Goal: Use online tool/utility: Utilize a website feature to perform a specific function

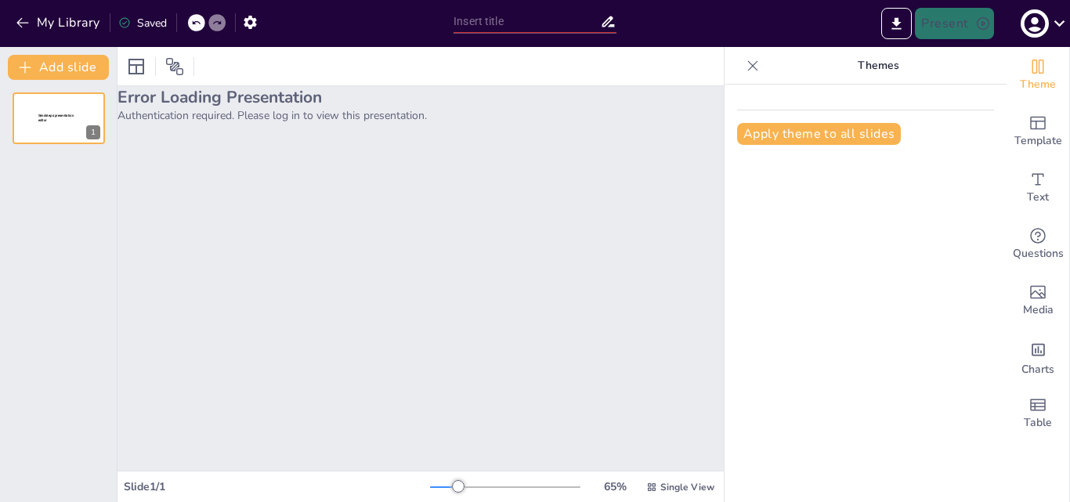
click at [552, 215] on div "Error Loading Presentation Authentication required. Please log in to view this …" at bounding box center [421, 278] width 606 height 385
click at [327, 168] on div "Error Loading Presentation Authentication required. Please log in to view this …" at bounding box center [421, 278] width 606 height 385
click at [393, 114] on p "Authentication required. Please log in to view this presentation." at bounding box center [421, 115] width 606 height 15
click at [197, 118] on p "Authentication required. Please log in to view this presentation." at bounding box center [421, 115] width 606 height 15
drag, startPoint x: 190, startPoint y: 118, endPoint x: 178, endPoint y: 121, distance: 12.0
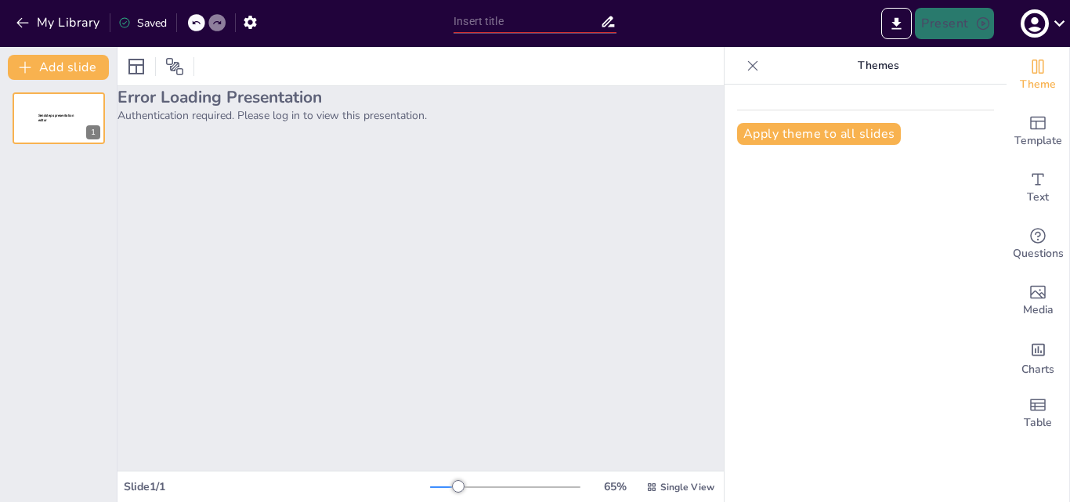
click at [178, 121] on p "Authentication required. Please log in to view this presentation." at bounding box center [421, 115] width 606 height 15
click at [45, 117] on span "Sendsteps presentation editor" at bounding box center [56, 118] width 36 height 9
click at [277, 123] on div "Error Loading Presentation Authentication required. Please log in to view this …" at bounding box center [421, 278] width 606 height 385
drag, startPoint x: 268, startPoint y: 103, endPoint x: 152, endPoint y: 99, distance: 116.0
click at [265, 102] on h2 "Error Loading Presentation" at bounding box center [421, 97] width 606 height 22
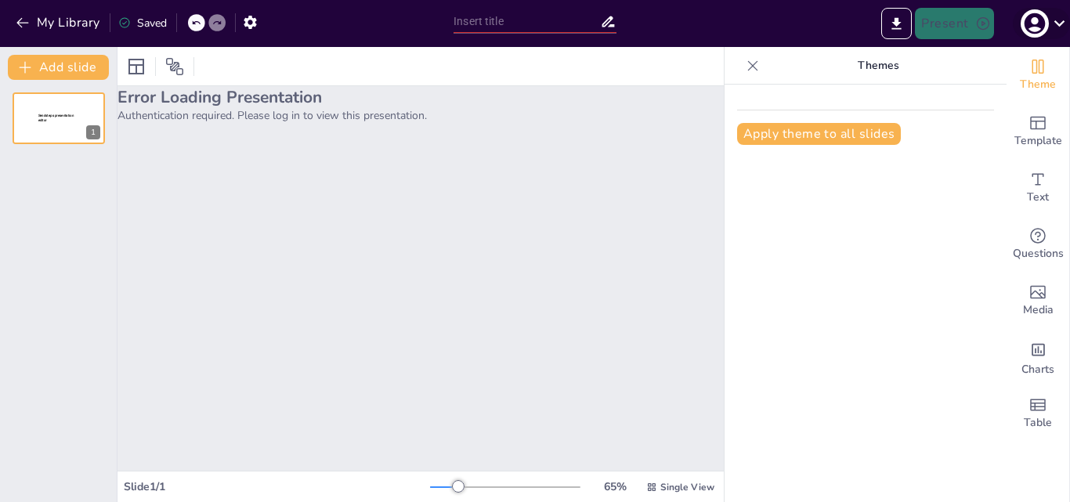
click at [1033, 27] on icon "button" at bounding box center [1034, 23] width 25 height 25
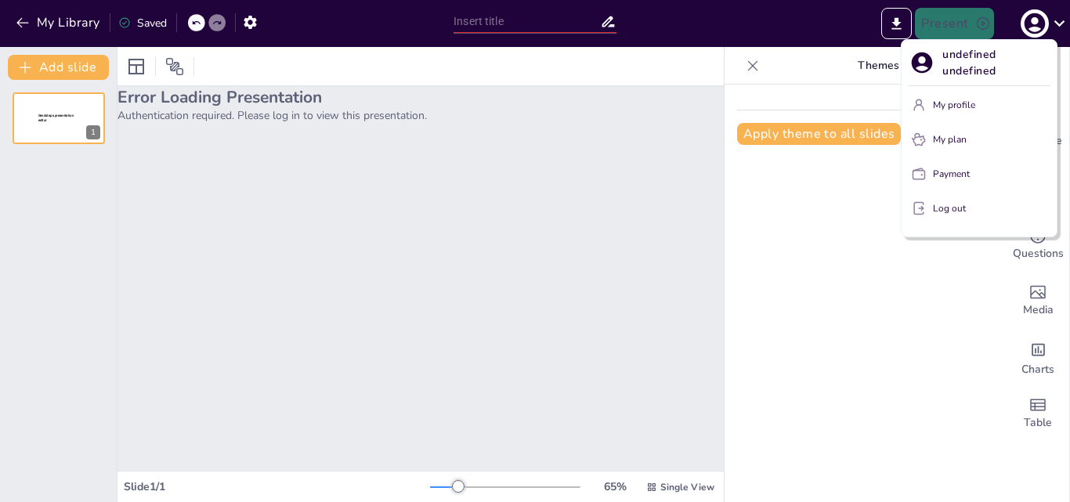
click at [942, 96] on button "My profile" at bounding box center [979, 104] width 143 height 25
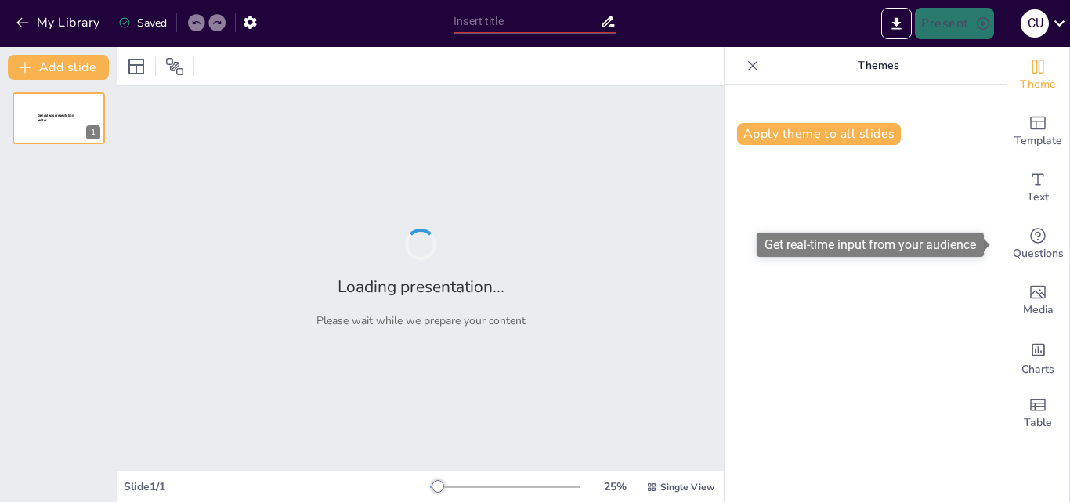
type input "Rocking the Narrative: Unpacking Cleveland's Hidden History of Rock and Roll"
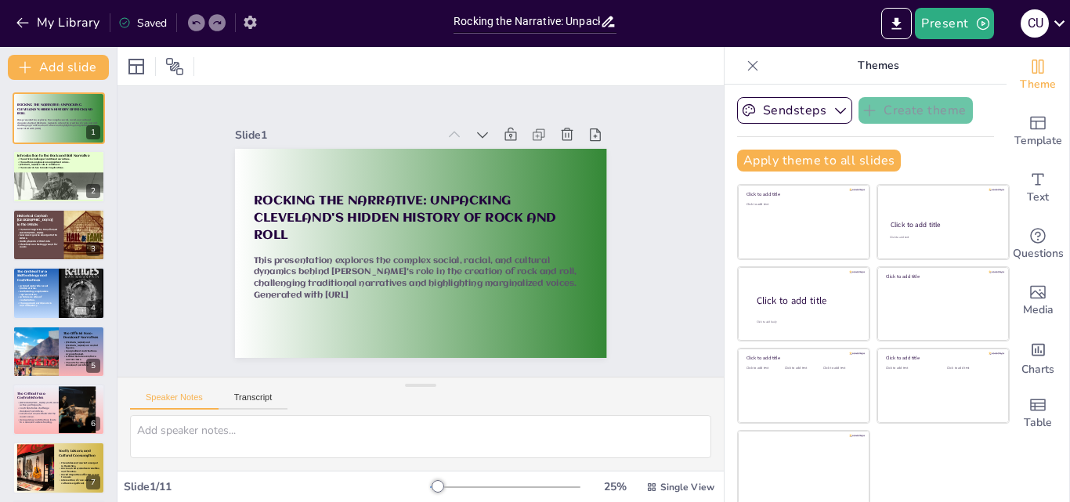
click at [250, 19] on icon "button" at bounding box center [250, 22] width 13 height 13
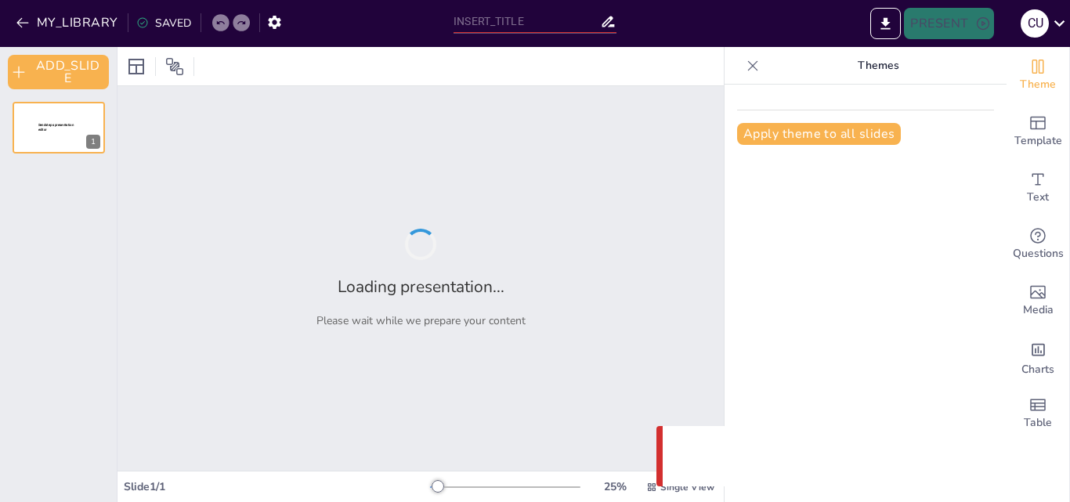
type input "Rocking the Narrative: Unpacking Cleveland's Hidden History of Rock and Roll"
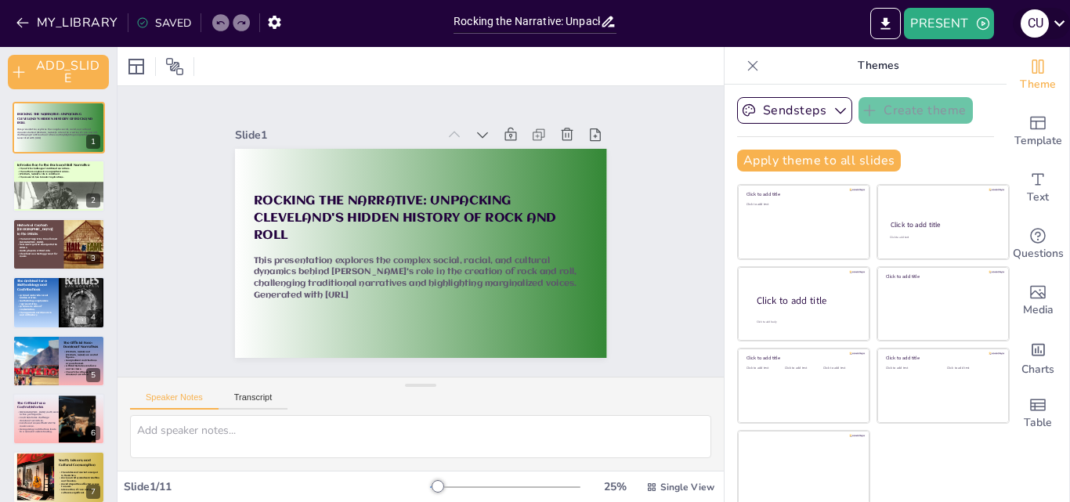
click at [1053, 31] on icon at bounding box center [1059, 23] width 21 height 21
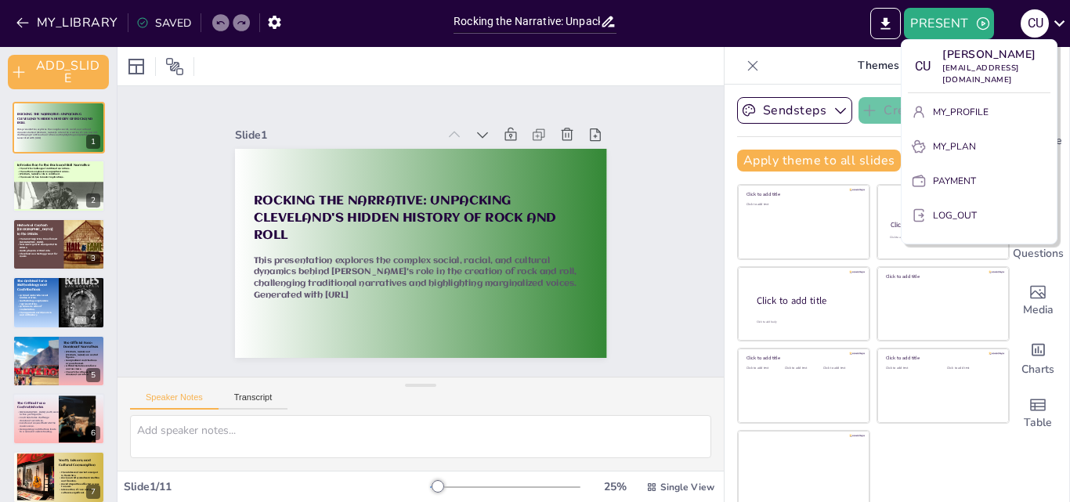
click at [772, 36] on div at bounding box center [535, 251] width 1070 height 502
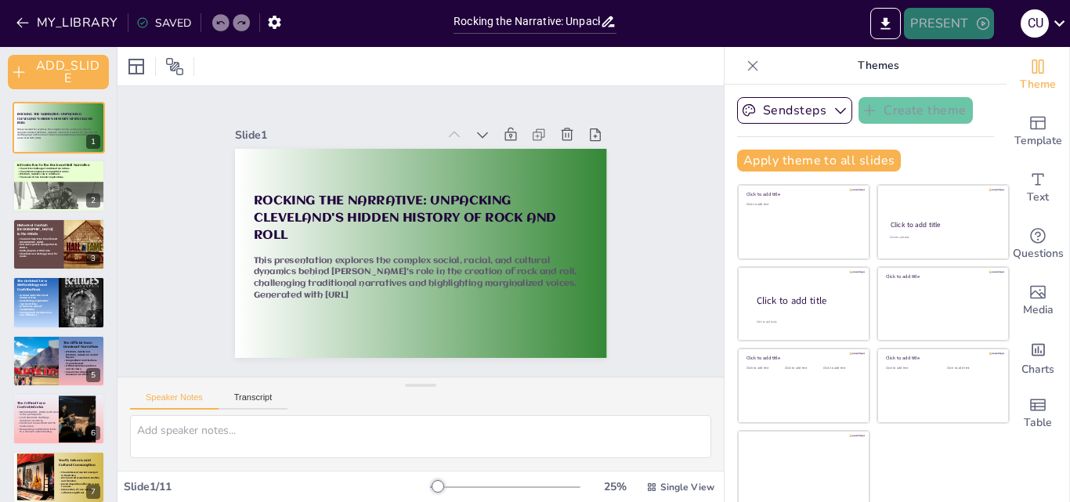
click at [953, 26] on button "PRESENT" at bounding box center [948, 23] width 89 height 31
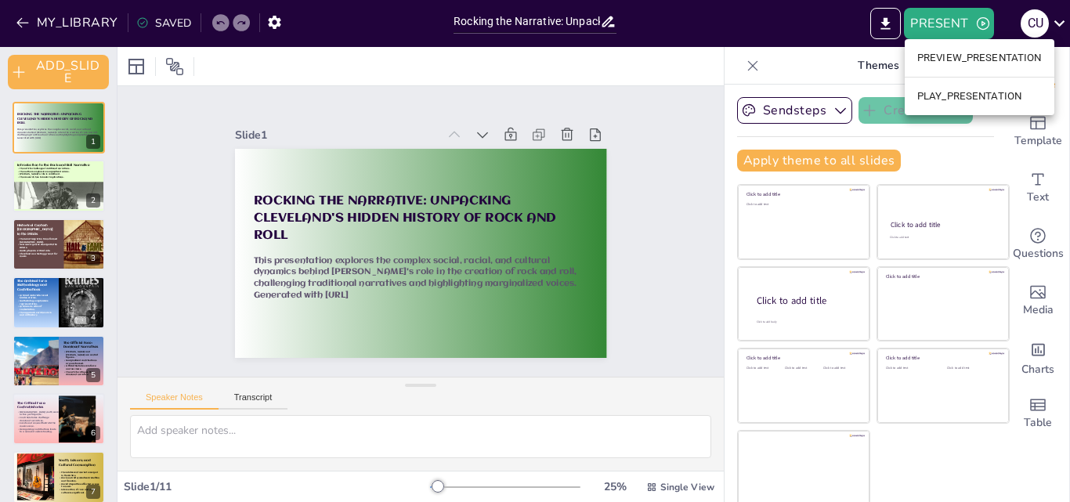
click at [953, 56] on li "PREVIEW_PRESENTATION" at bounding box center [980, 57] width 150 height 25
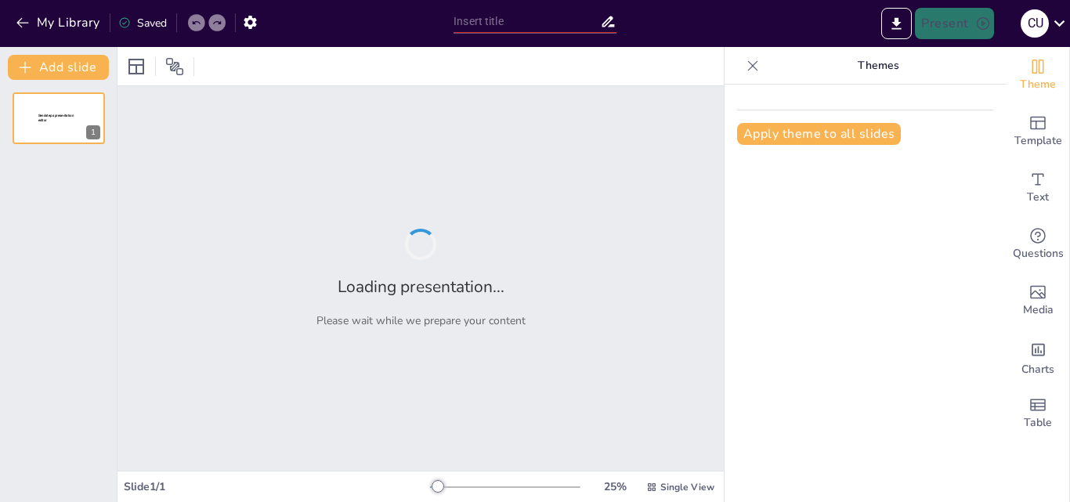
type input "Rocking the Narrative: Unpacking Cleveland's Hidden History of Rock and Roll"
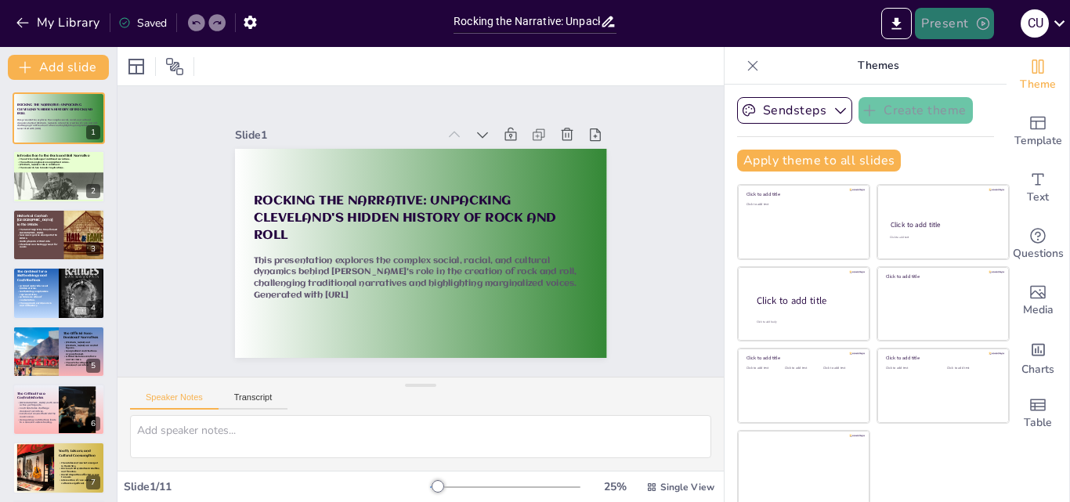
click at [989, 27] on icon "button" at bounding box center [983, 24] width 16 height 16
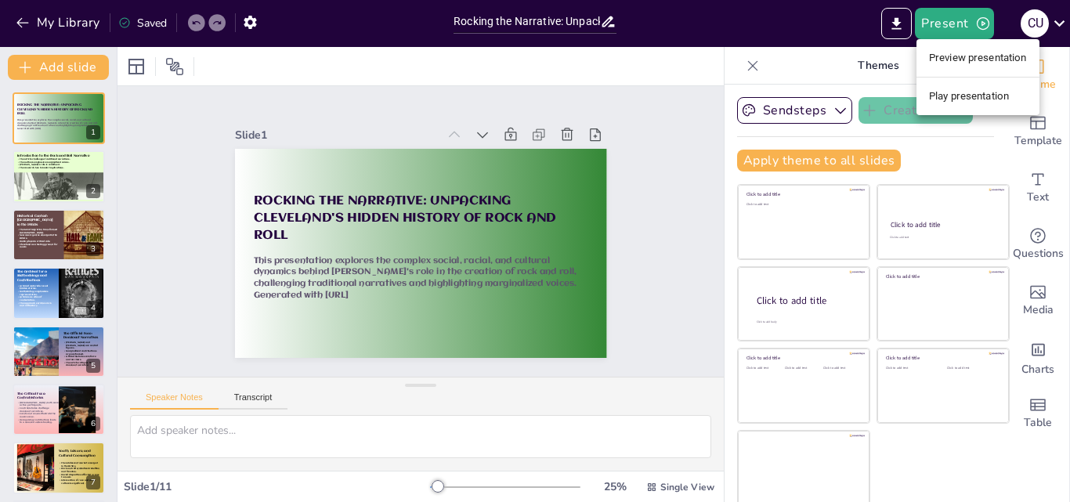
click at [959, 92] on li "Play presentation" at bounding box center [978, 96] width 123 height 25
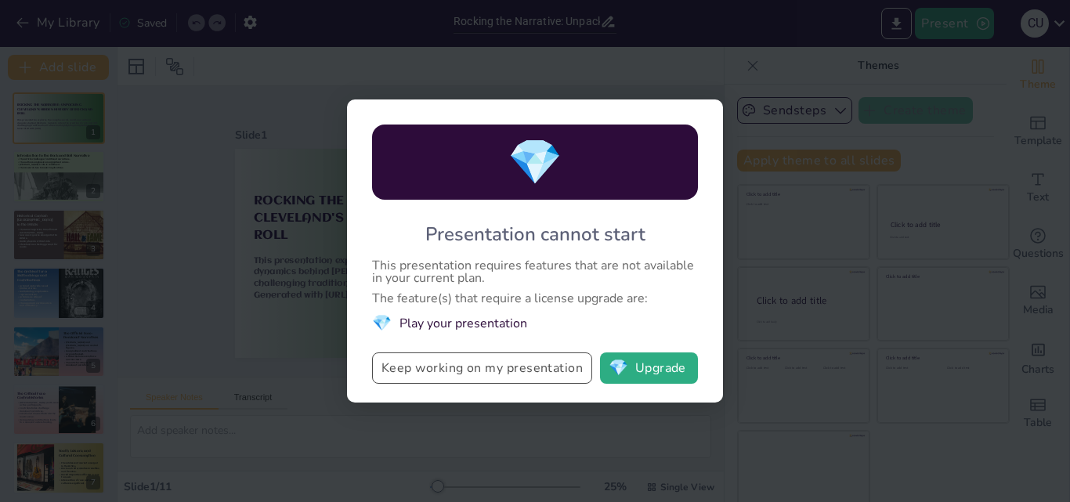
click at [481, 361] on button "Keep working on my presentation" at bounding box center [482, 368] width 220 height 31
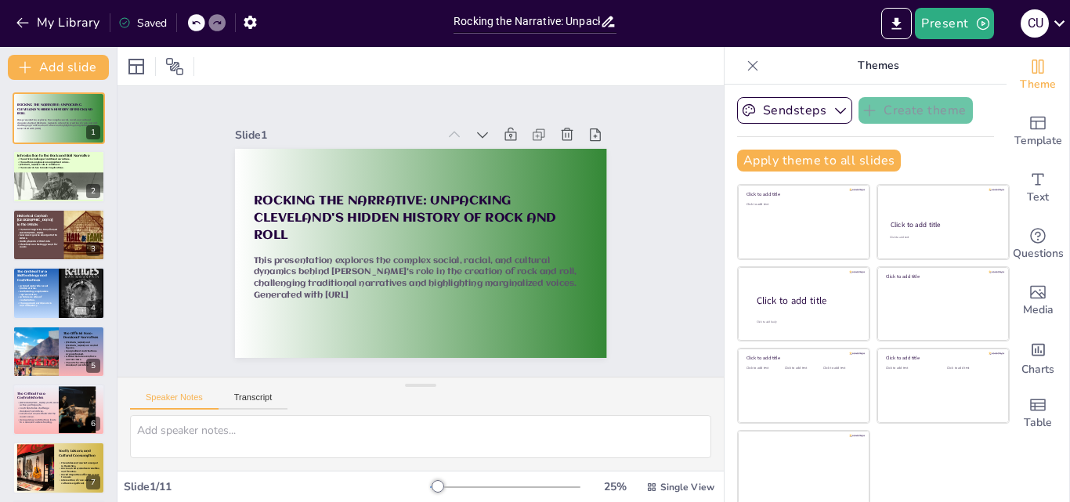
click at [631, 216] on div "Slide 1 Rocking the Narrative: Unpacking Cleveland's Hidden History of Rock and…" at bounding box center [421, 231] width 496 height 511
